Goal: Task Accomplishment & Management: Use online tool/utility

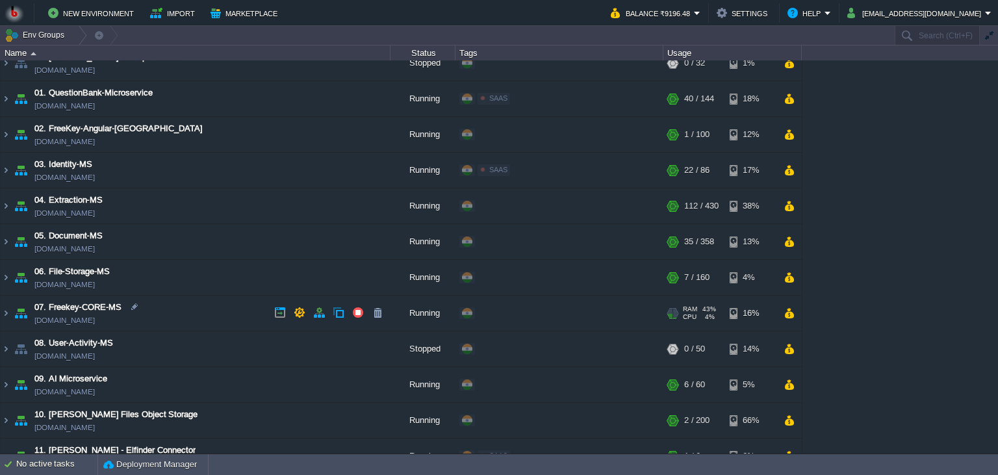
scroll to position [10, 0]
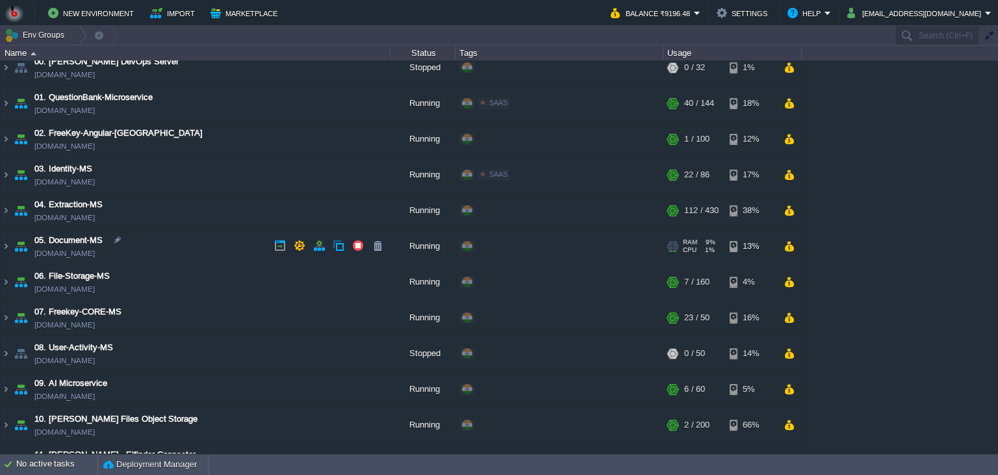
click at [183, 251] on td "05. Document-MS [DOMAIN_NAME]" at bounding box center [196, 247] width 390 height 36
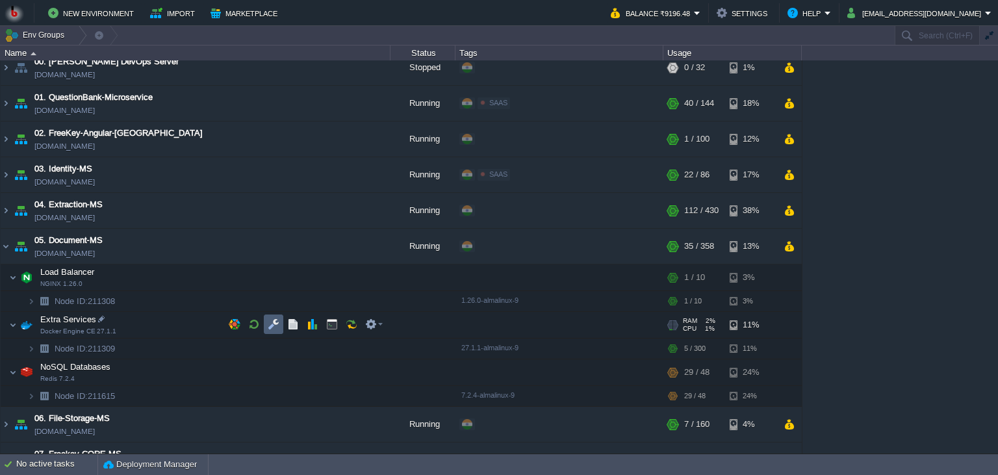
click at [270, 323] on button "button" at bounding box center [274, 324] width 12 height 12
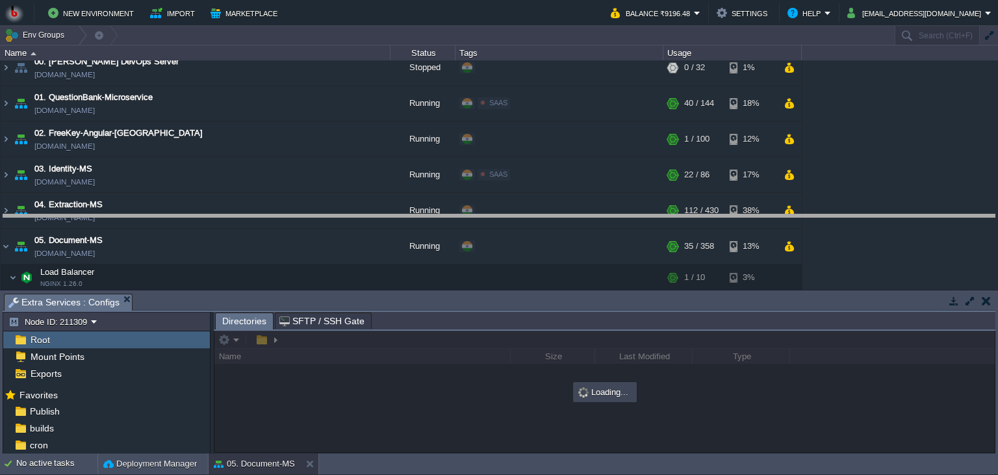
drag, startPoint x: 294, startPoint y: 305, endPoint x: 297, endPoint y: 223, distance: 81.9
click at [297, 223] on body "New Environment Import Marketplace Bonus ₹0.00 Upgrade Account Balance ₹9196.48…" at bounding box center [499, 237] width 998 height 475
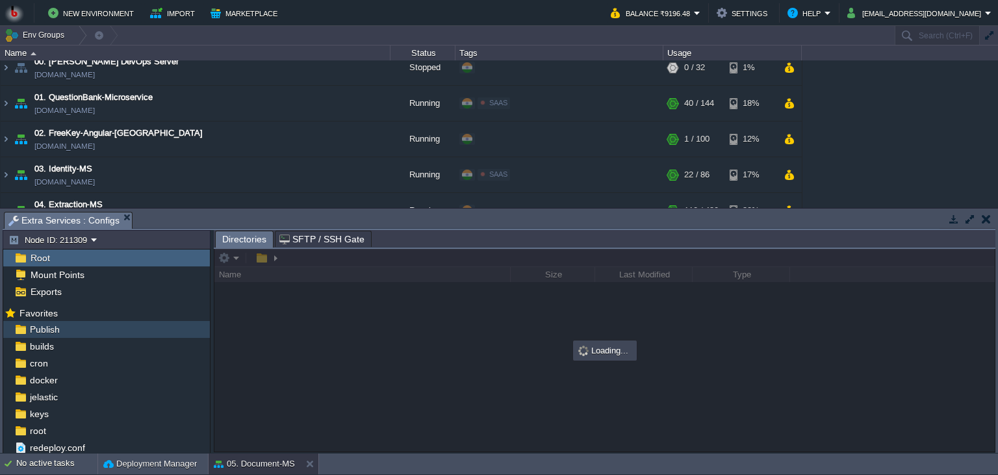
click at [80, 331] on div "Publish" at bounding box center [106, 329] width 207 height 17
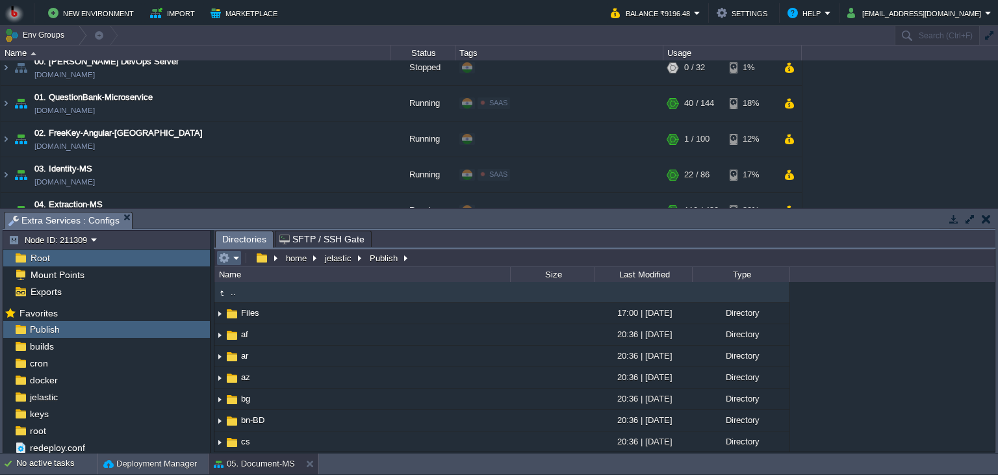
click at [232, 256] on em at bounding box center [228, 258] width 21 height 12
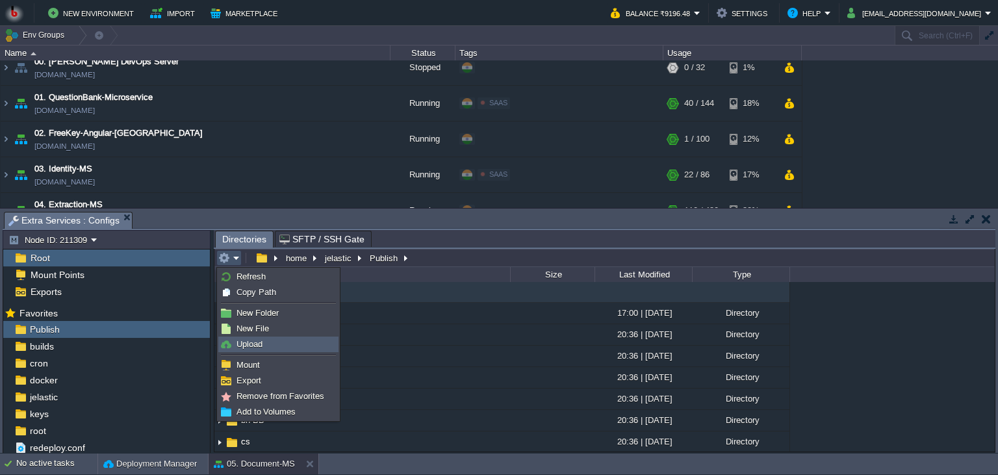
click at [244, 345] on span "Upload" at bounding box center [249, 344] width 26 height 10
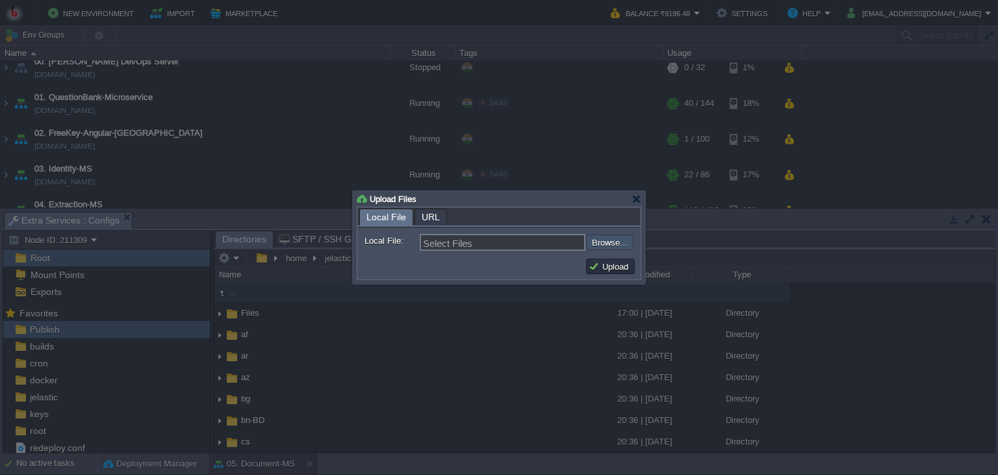
click at [607, 245] on input "file" at bounding box center [551, 242] width 164 height 16
type input "C:\fakepath\PdfGenerateMicroservice.dll"
type input "PdfGenerateMicroservice.dll"
click at [604, 264] on button "Upload" at bounding box center [610, 266] width 44 height 12
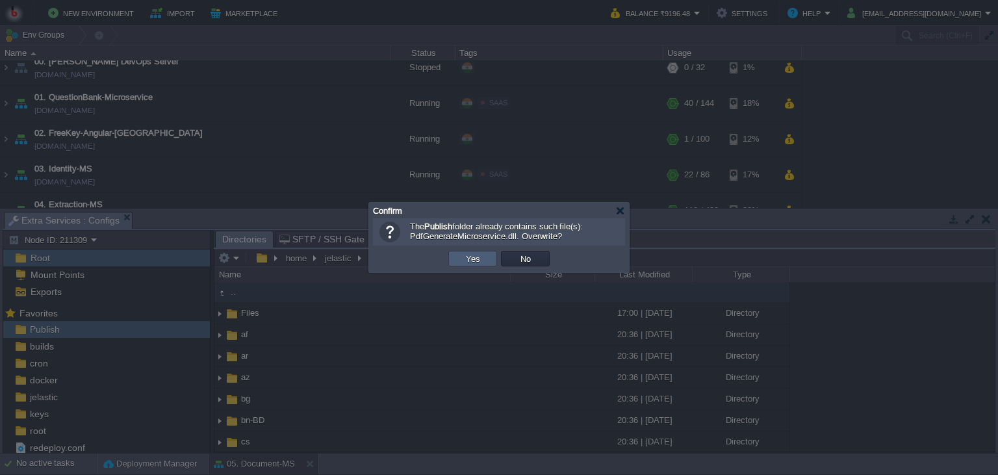
click at [458, 260] on td "Yes" at bounding box center [472, 259] width 49 height 16
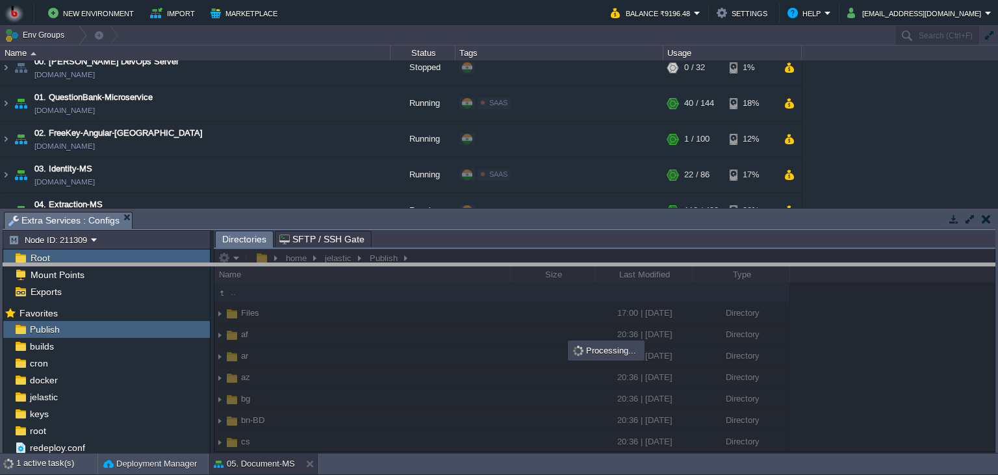
drag, startPoint x: 497, startPoint y: 230, endPoint x: 497, endPoint y: 290, distance: 59.8
click at [497, 290] on body "New Environment Import Marketplace Bonus ₹0.00 Upgrade Account Balance ₹9196.48…" at bounding box center [499, 237] width 998 height 475
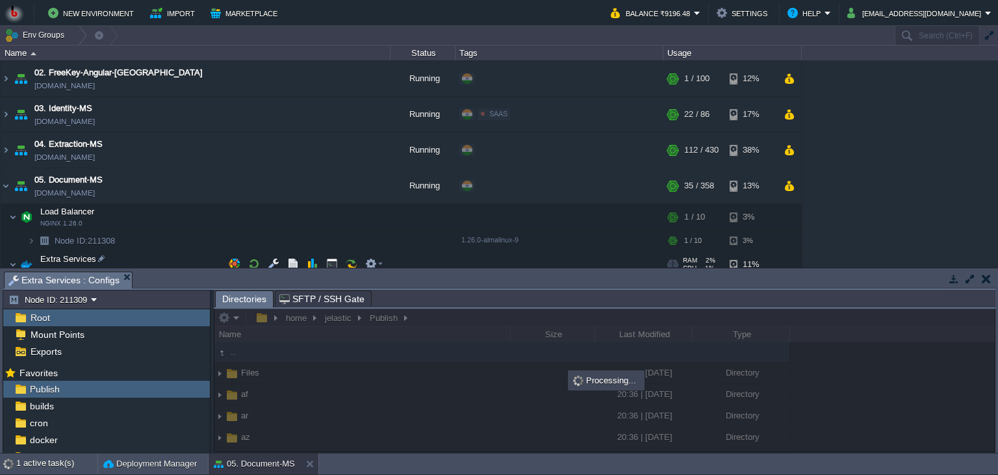
scroll to position [129, 0]
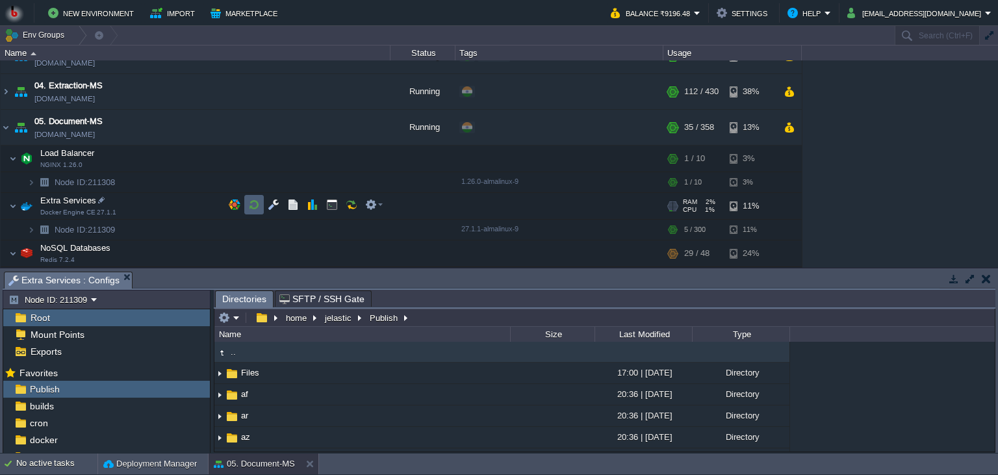
click at [247, 207] on td at bounding box center [253, 204] width 19 height 19
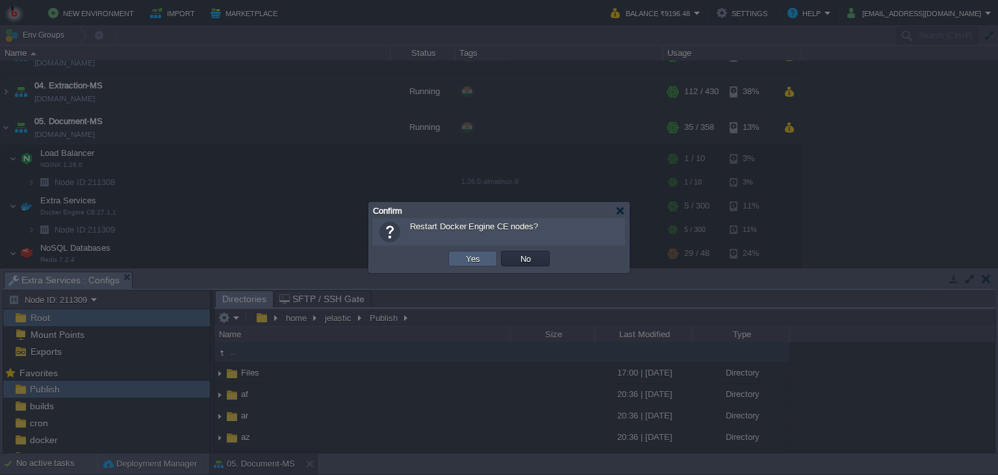
click at [470, 260] on button "Yes" at bounding box center [473, 259] width 22 height 12
